Goal: Transaction & Acquisition: Download file/media

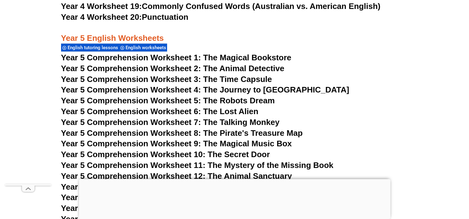
scroll to position [2893, 0]
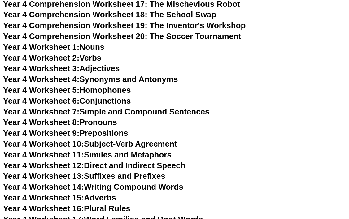
scroll to position [2576, 0]
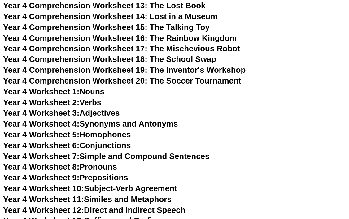
click at [98, 91] on link "Year 4 Worksheet 1: Nouns" at bounding box center [53, 91] width 101 height 9
click at [89, 102] on link "Year 4 Worksheet 2: Verbs" at bounding box center [52, 102] width 98 height 9
click at [106, 113] on link "Year 4 Worksheet 3: Adjectives" at bounding box center [61, 113] width 117 height 9
click at [99, 93] on link "Year 4 Worksheet 1: Nouns" at bounding box center [53, 91] width 101 height 9
click at [90, 106] on link "Year 4 Worksheet 2: Verbs" at bounding box center [52, 102] width 98 height 9
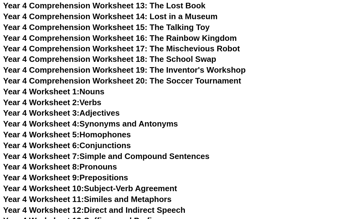
click at [96, 115] on link "Year 4 Worksheet 3: Adjectives" at bounding box center [61, 113] width 117 height 9
click at [131, 125] on link "Year 4 Worksheet 4: Synonyms and Antonyms" at bounding box center [90, 124] width 175 height 9
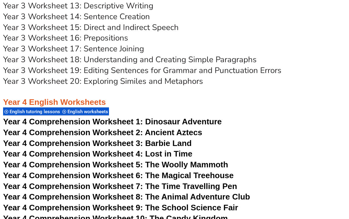
scroll to position [2359, 0]
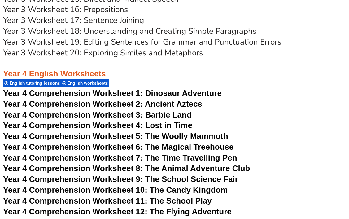
click at [169, 93] on span "Dinosaur Adventure" at bounding box center [183, 93] width 77 height 9
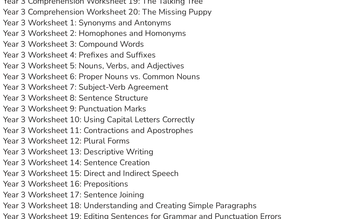
scroll to position [2205, 0]
